Goal: Information Seeking & Learning: Learn about a topic

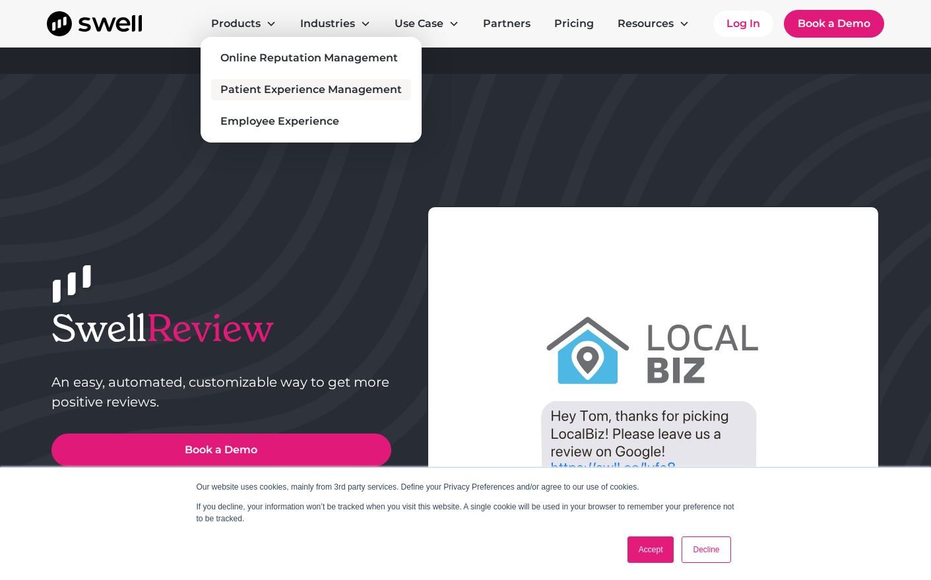
click at [268, 89] on div "Patient Experience Management" at bounding box center [310, 90] width 181 height 16
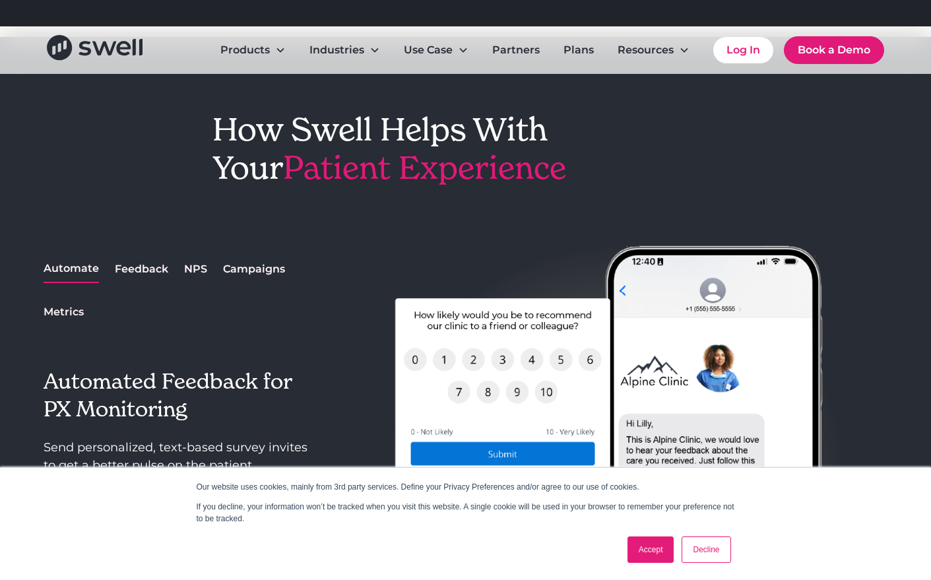
scroll to position [1452, 0]
